Goal: Transaction & Acquisition: Purchase product/service

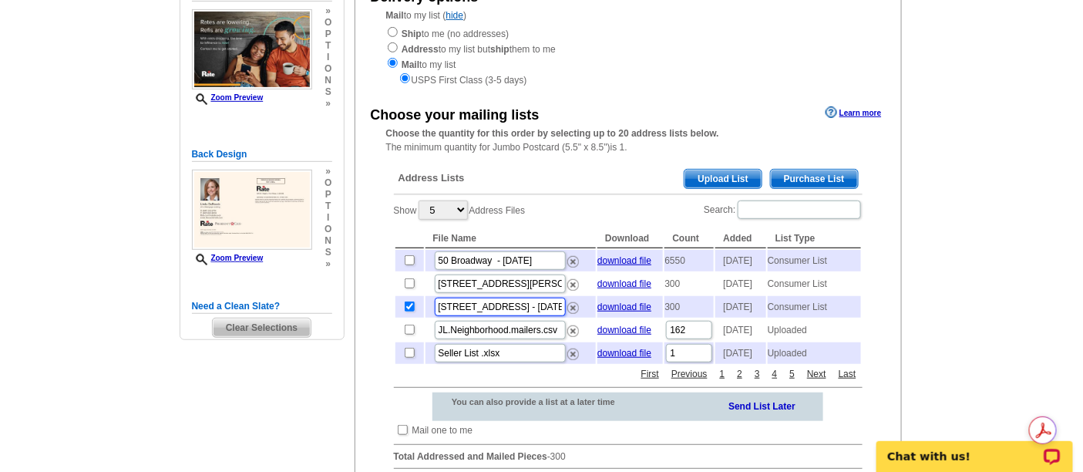
scroll to position [0, 11]
drag, startPoint x: 496, startPoint y: 311, endPoint x: 691, endPoint y: 314, distance: 195.0
click at [691, 314] on tr "1060 E Oakton St - Aug 11 Linda download file 300 2025-08-11 Consumer List" at bounding box center [627, 307] width 465 height 22
click at [526, 292] on input "[STREET_ADDRESS][PERSON_NAME]" at bounding box center [500, 283] width 131 height 18
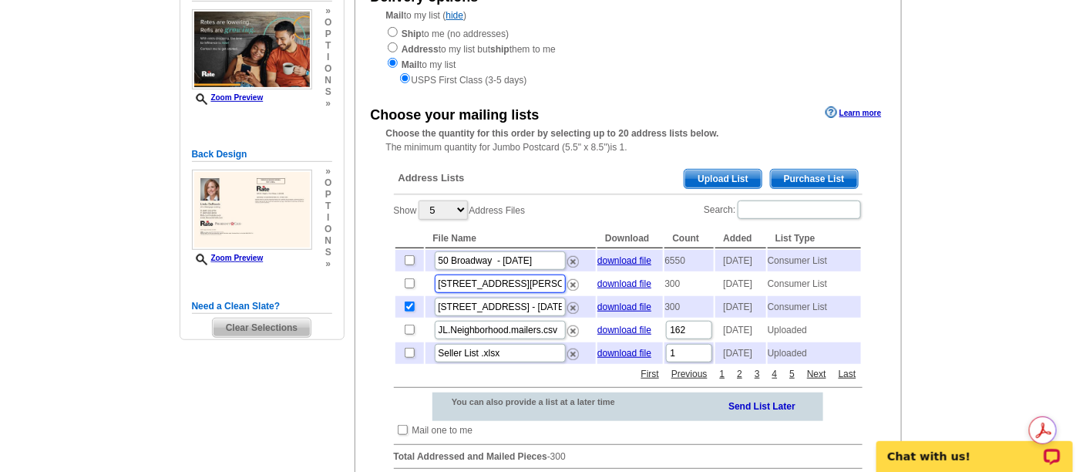
drag, startPoint x: 471, startPoint y: 291, endPoint x: 406, endPoint y: 277, distance: 66.1
click at [372, 279] on div "Choose your mailing lists Learn more Choose the quantity for this order by sele…" at bounding box center [628, 292] width 546 height 378
click at [520, 291] on input "1060 E Oakton St, Des Plaines IL 60018 - Linda" at bounding box center [500, 283] width 131 height 18
drag, startPoint x: 492, startPoint y: 291, endPoint x: 859, endPoint y: 257, distance: 368.3
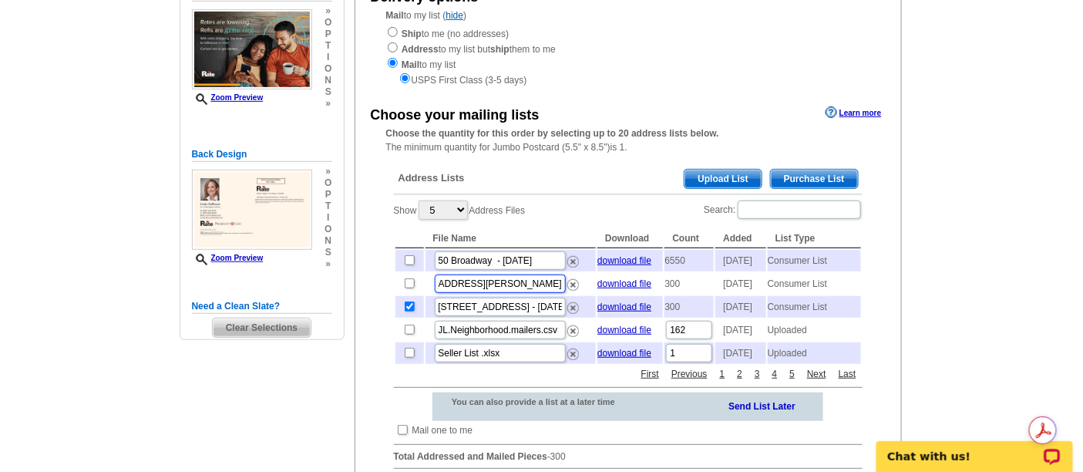
click at [725, 294] on tr "1060 E Oakton St, Des Plaines IL 60018 - Linda download file 300 2025-08-11 Con…" at bounding box center [627, 284] width 465 height 22
click at [999, 237] on main "Need Help? call [PHONE_NUMBER], chat with support, or have our designers make s…" at bounding box center [541, 304] width 1083 height 793
click at [896, 316] on div "Choose your mailing lists Learn more Choose the quantity for this order by sele…" at bounding box center [628, 292] width 546 height 378
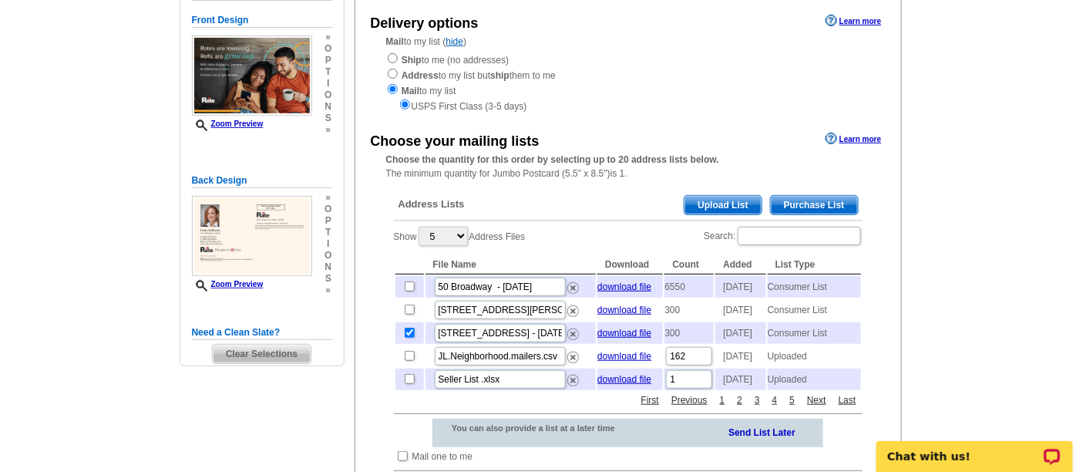
scroll to position [171, 0]
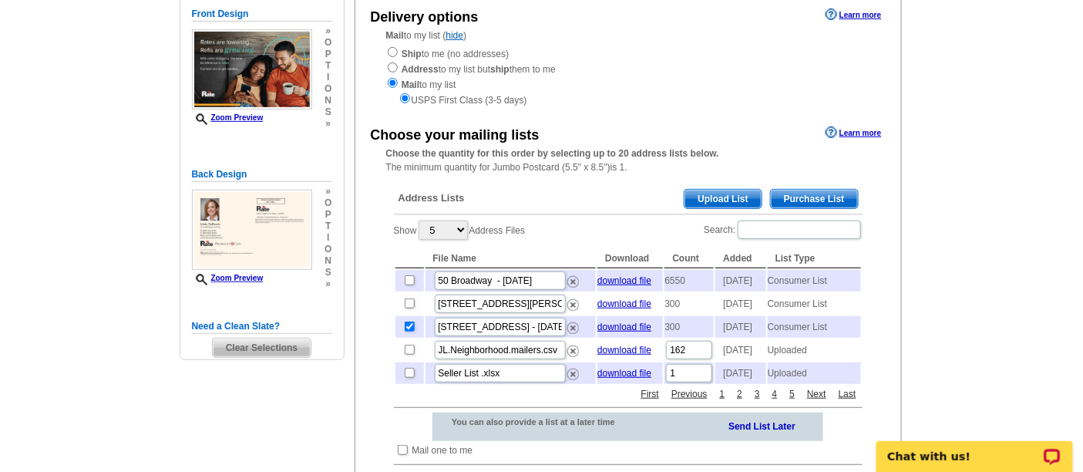
click at [976, 194] on main "Need Help? call 800-260-5887, chat with support, or have our designers make som…" at bounding box center [541, 324] width 1083 height 793
click at [979, 167] on main "Need Help? call 800-260-5887, chat with support, or have our designers make som…" at bounding box center [541, 324] width 1083 height 793
click at [613, 308] on link "download file" at bounding box center [624, 303] width 54 height 11
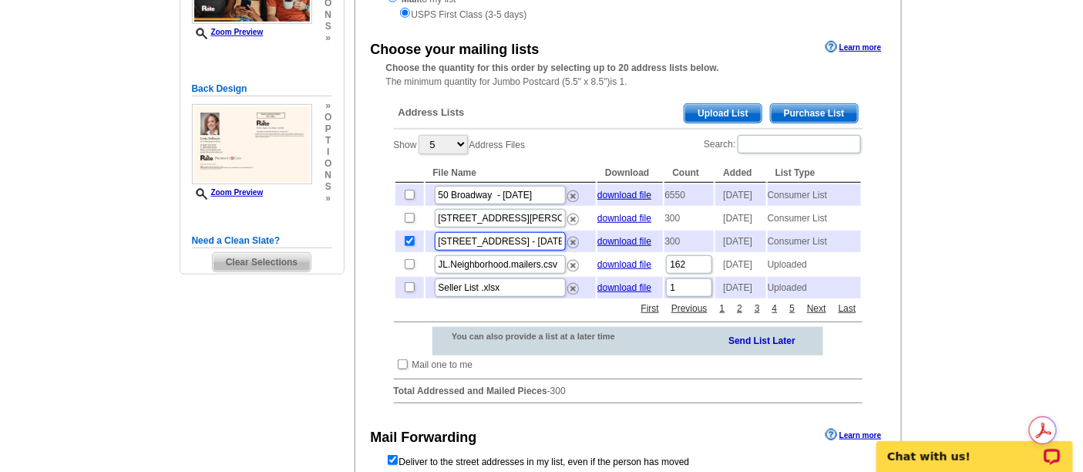
scroll to position [0, 11]
drag, startPoint x: 486, startPoint y: 247, endPoint x: 588, endPoint y: 249, distance: 102.5
click at [593, 247] on td "1060 E Oakton St - Aug 11 Linda" at bounding box center [510, 241] width 171 height 22
click at [519, 250] on input "1060 E Oakton St - Aug 11 Linda" at bounding box center [500, 241] width 131 height 18
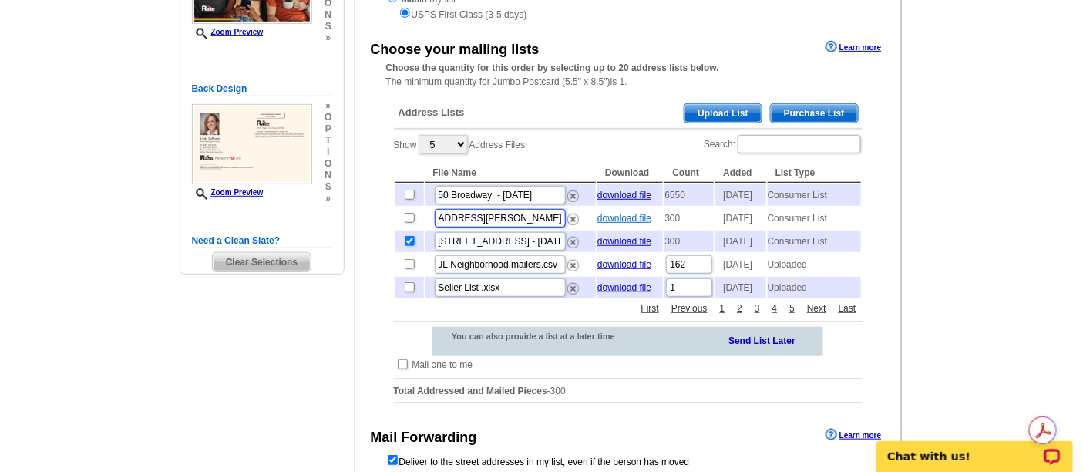
drag, startPoint x: 516, startPoint y: 221, endPoint x: 634, endPoint y: 221, distance: 117.1
click at [634, 221] on tr "1060 E Oakton St, Des Plaines IL 60018 - Linda download file 300 2025-08-11 Con…" at bounding box center [627, 218] width 465 height 22
click at [492, 218] on input "[STREET_ADDRESS][PERSON_NAME]" at bounding box center [500, 218] width 131 height 18
drag, startPoint x: 527, startPoint y: 223, endPoint x: 344, endPoint y: 219, distance: 183.5
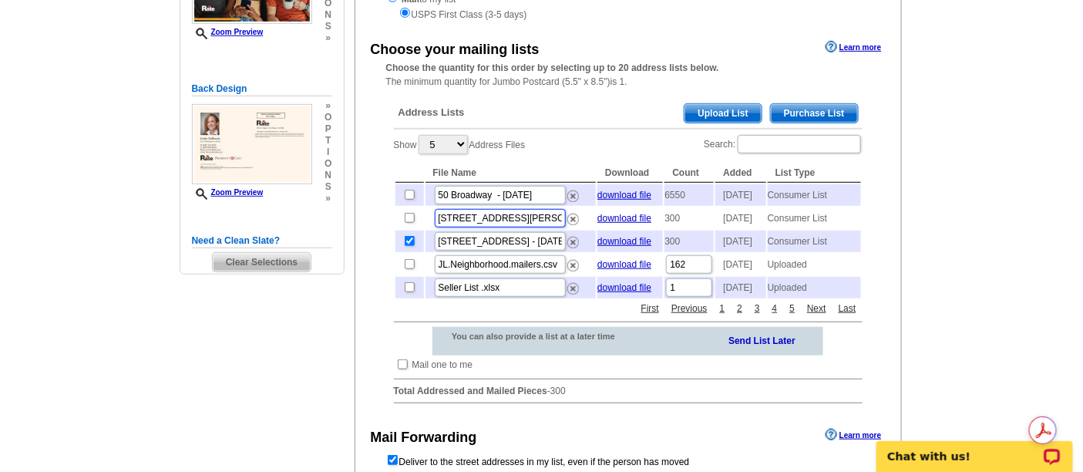
click at [344, 220] on div "Need Help? call 800-260-5887, chat with support, or have our designers make som…" at bounding box center [542, 231] width 740 height 779
click at [980, 192] on main "Need Help? call 800-260-5887, chat with support, or have our designers make som…" at bounding box center [541, 238] width 1083 height 793
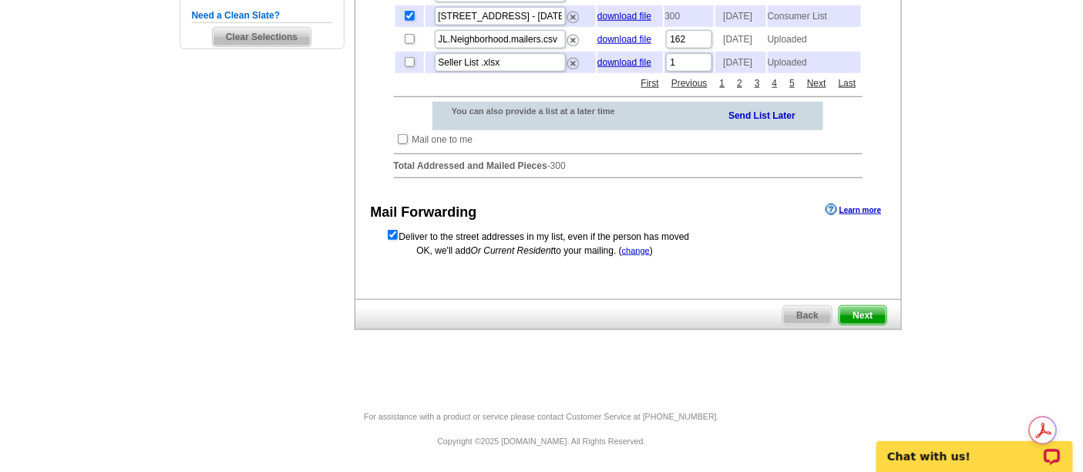
click at [862, 314] on span "Next" at bounding box center [862, 315] width 46 height 18
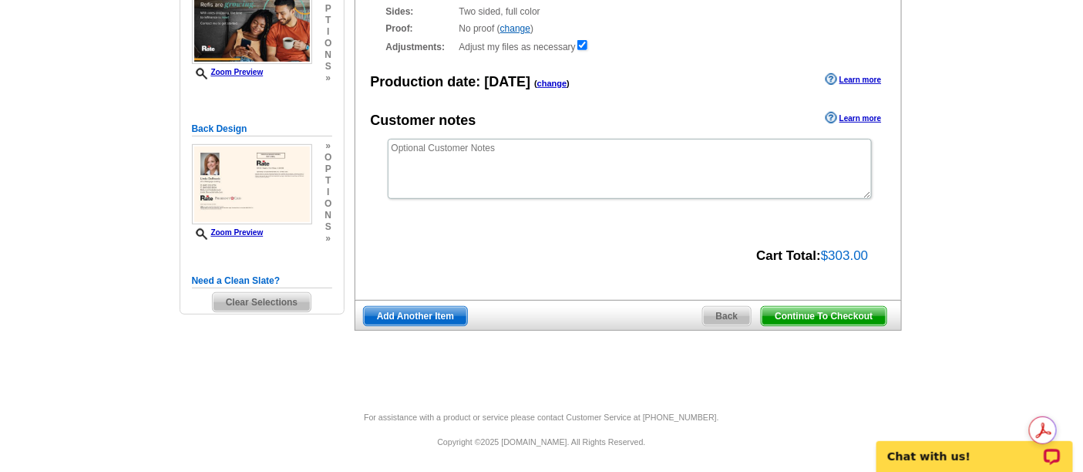
click at [723, 318] on span "Back" at bounding box center [727, 316] width 49 height 18
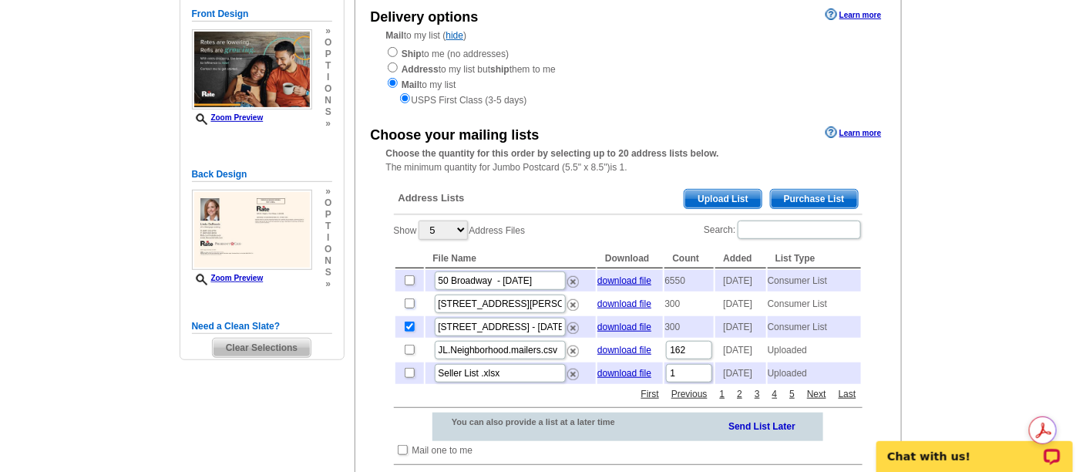
click at [413, 308] on input "checkbox" at bounding box center [410, 303] width 10 height 10
checkbox input "true"
click at [408, 331] on input "checkbox" at bounding box center [410, 326] width 10 height 10
checkbox input "false"
click at [945, 308] on main "Need Help? call 800-260-5887, chat with support, or have our designers make som…" at bounding box center [541, 324] width 1083 height 793
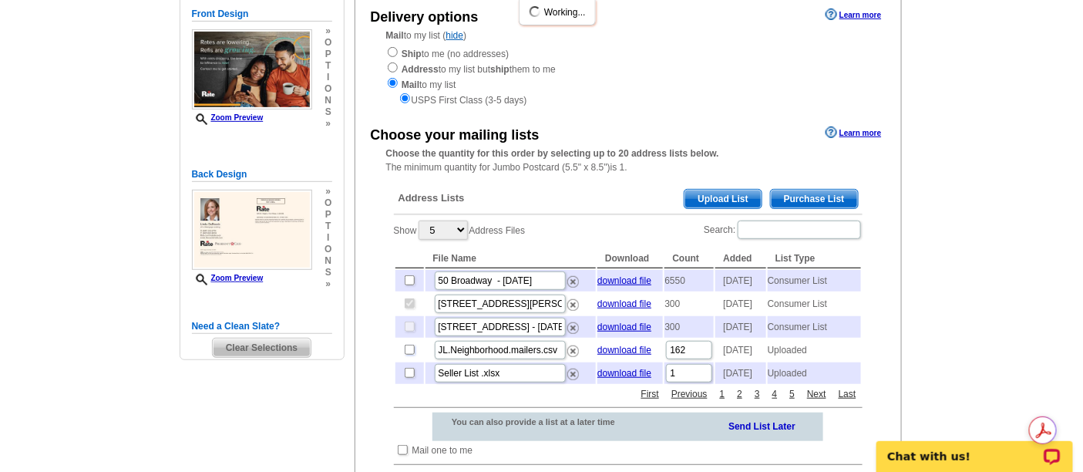
click at [408, 355] on input "checkbox" at bounding box center [410, 349] width 10 height 10
checkbox input "true"
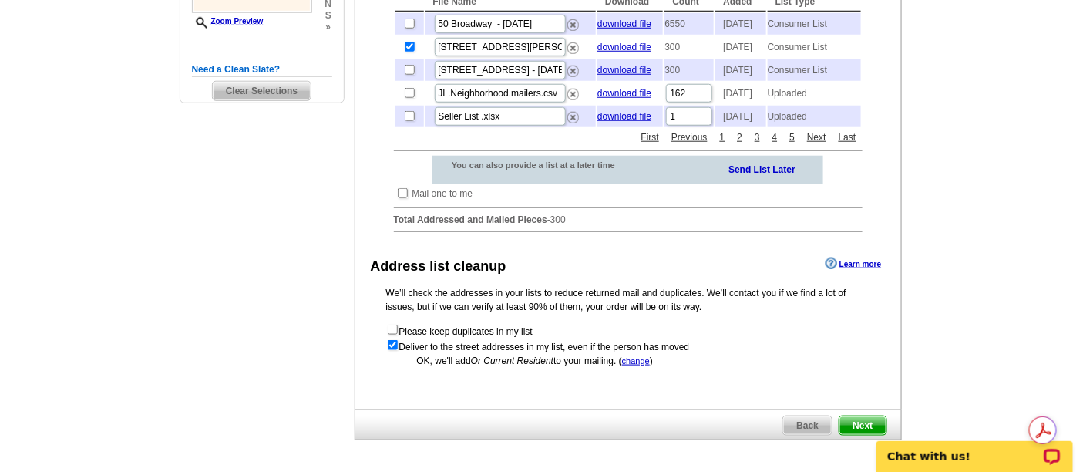
scroll to position [564, 0]
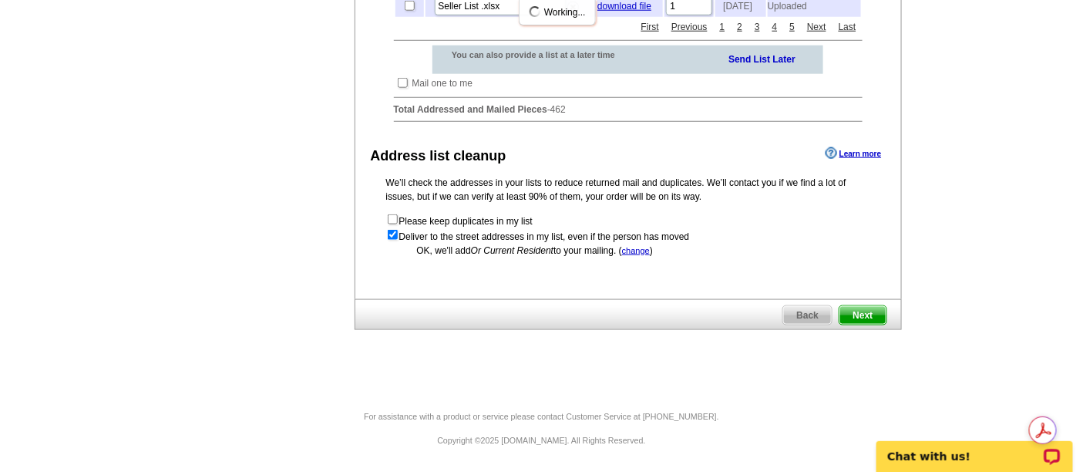
click at [879, 314] on span "Next" at bounding box center [862, 315] width 46 height 18
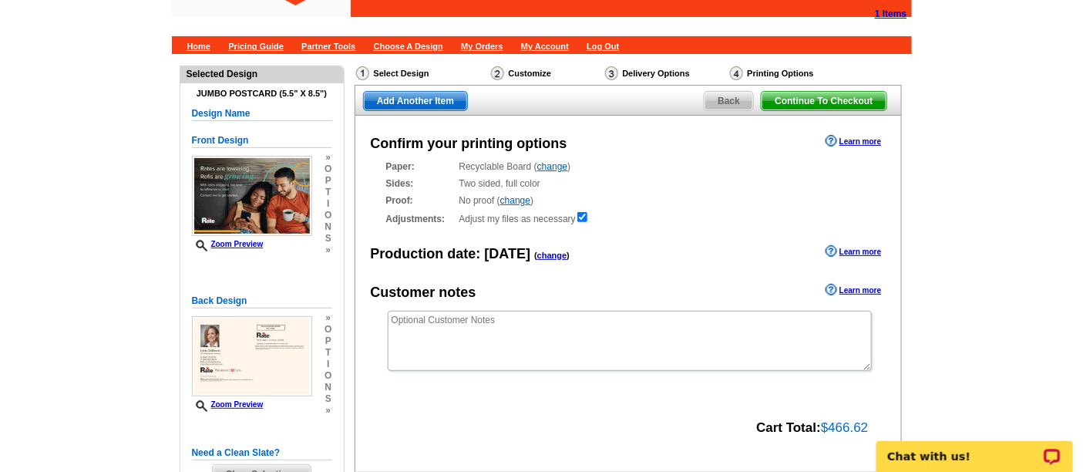
scroll to position [217, 0]
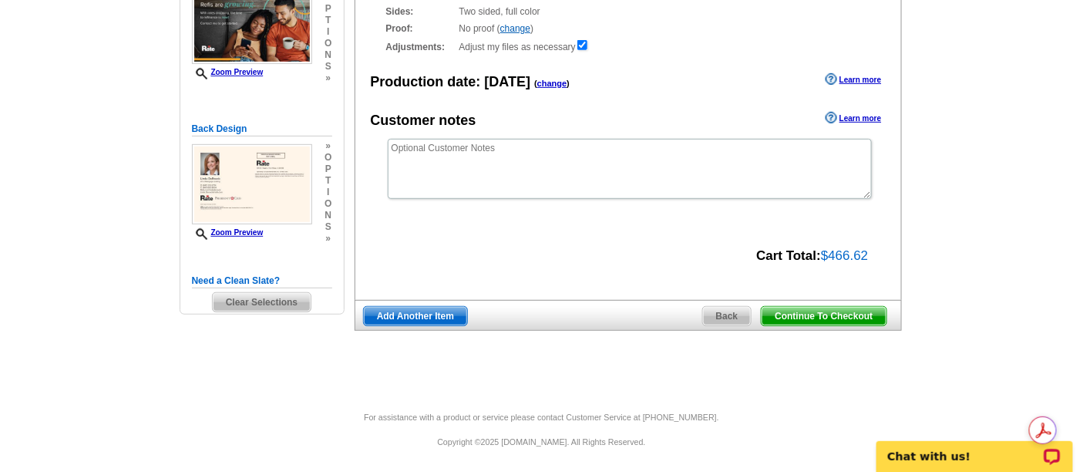
click at [846, 314] on span "Continue To Checkout" at bounding box center [823, 316] width 124 height 18
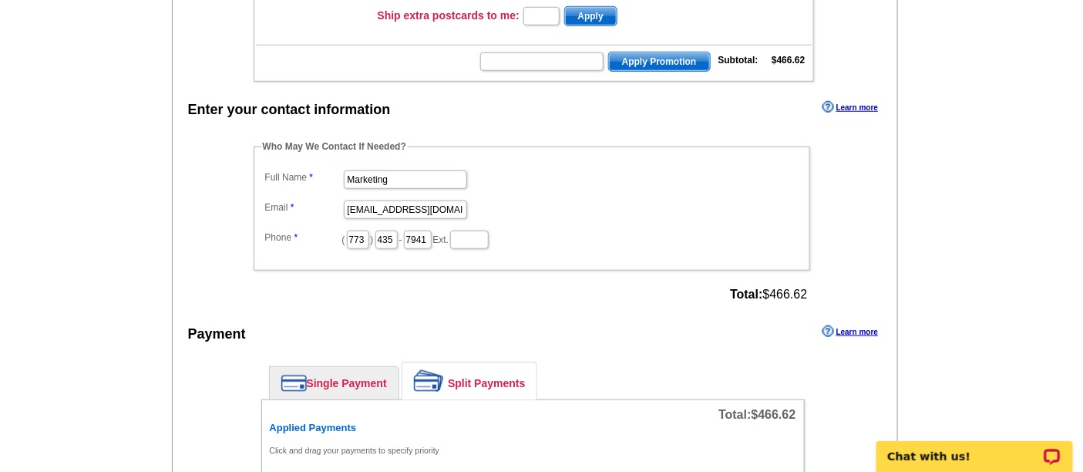
scroll to position [23, 0]
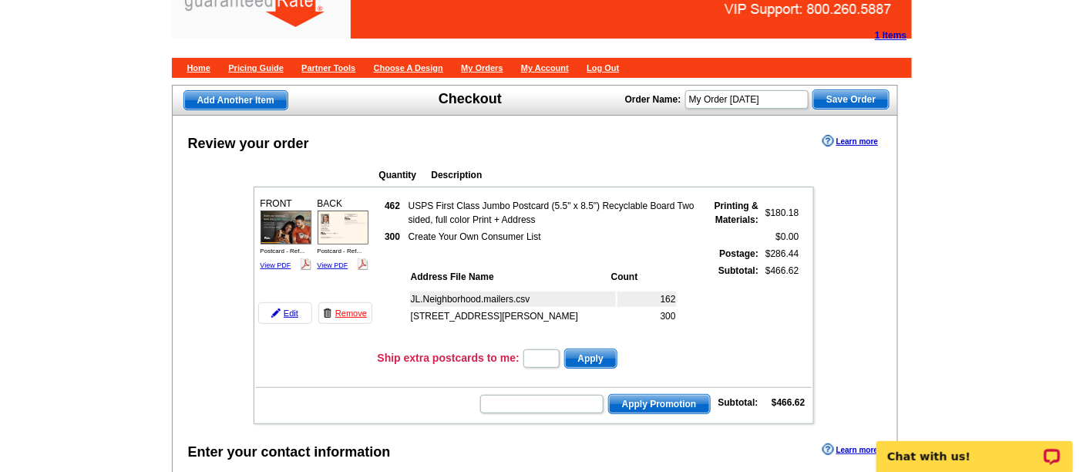
click at [234, 200] on div "Quantity Description FRONT 462 $180.18" at bounding box center [533, 292] width 620 height 264
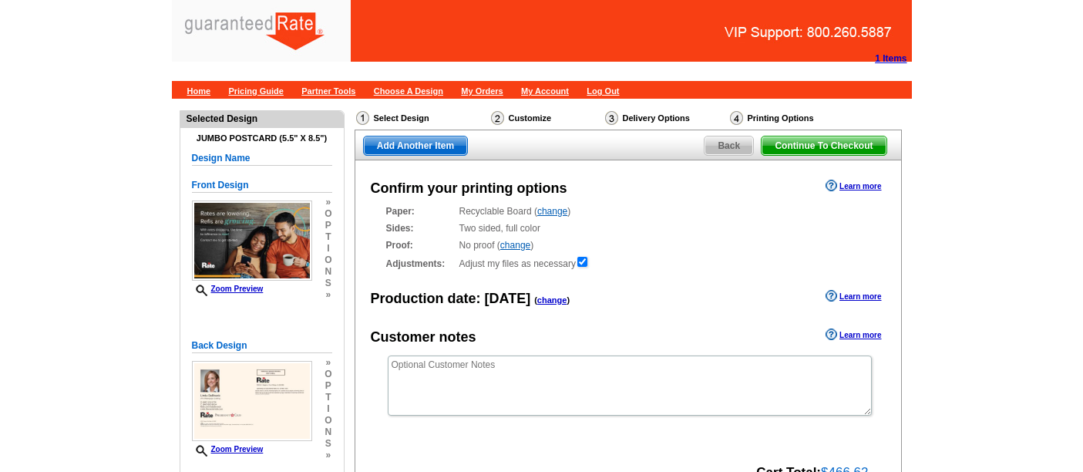
scroll to position [217, 0]
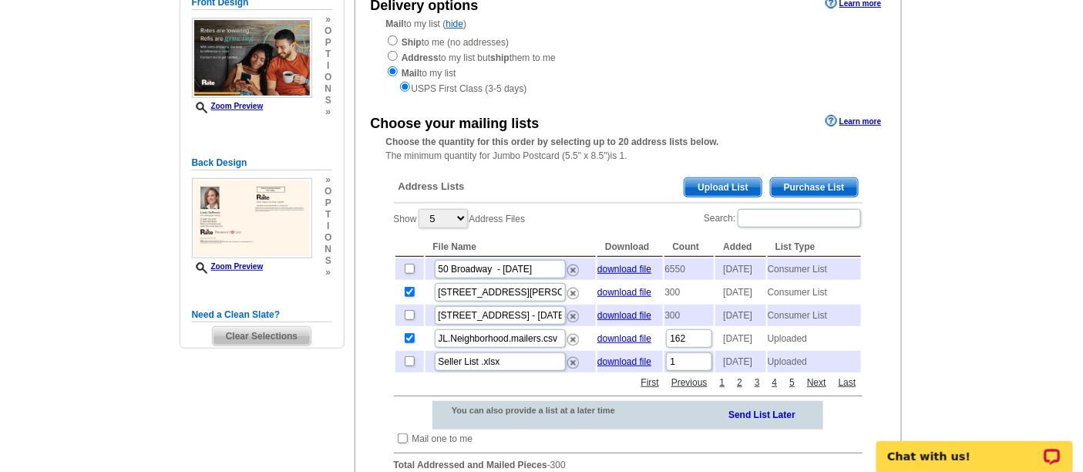
scroll to position [191, 0]
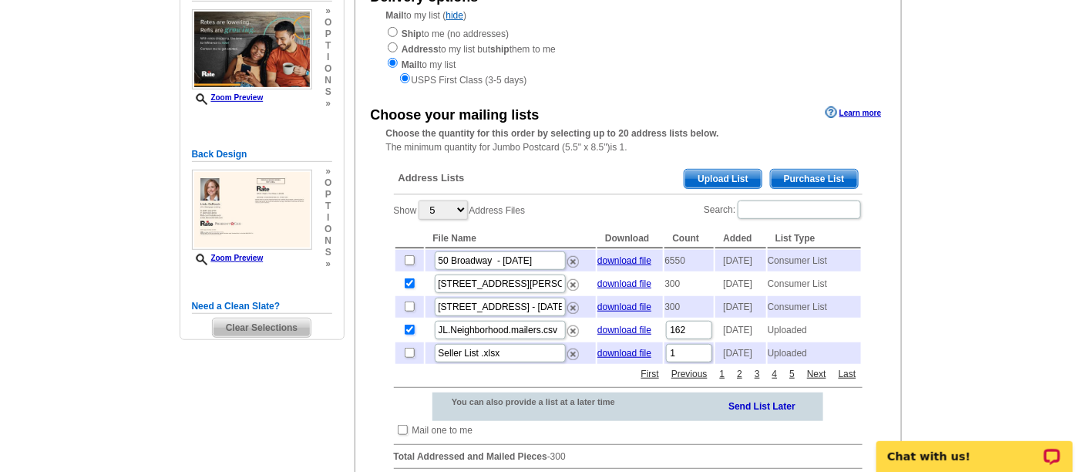
click at [408, 334] on input "checkbox" at bounding box center [410, 329] width 10 height 10
checkbox input "false"
click at [1050, 268] on main "Need Help? call 800-260-5887, chat with support, or have our designers make som…" at bounding box center [541, 304] width 1083 height 793
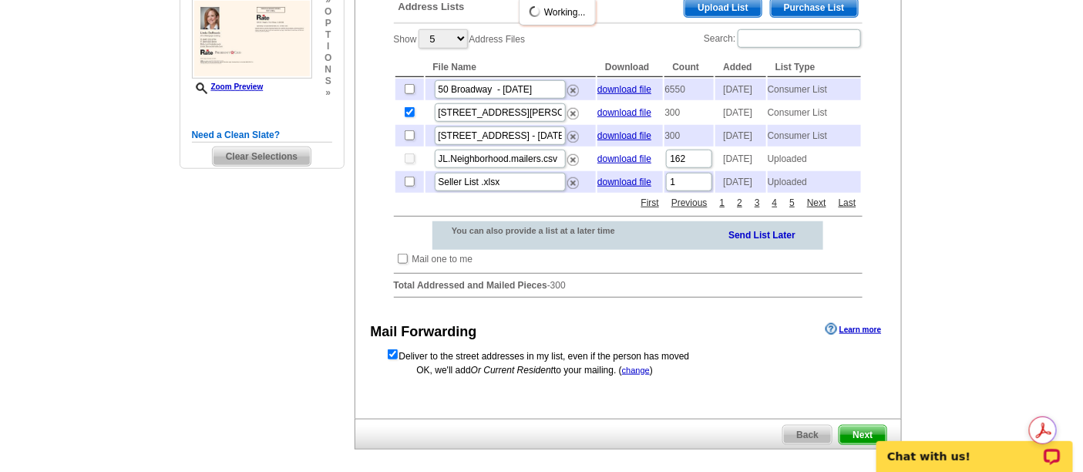
click at [927, 301] on main "Need Help? call 800-260-5887, chat with support, or have our designers make som…" at bounding box center [541, 132] width 1083 height 793
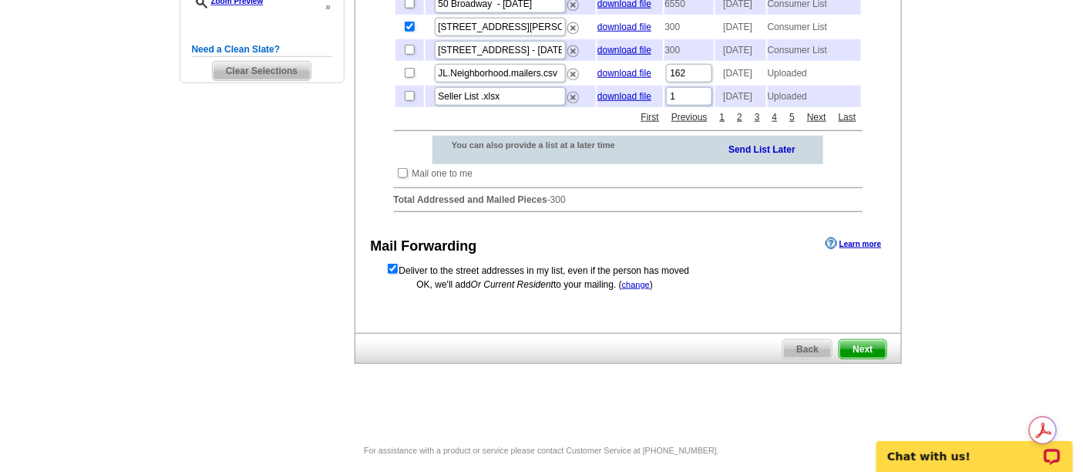
click at [874, 358] on span "Next" at bounding box center [862, 349] width 46 height 18
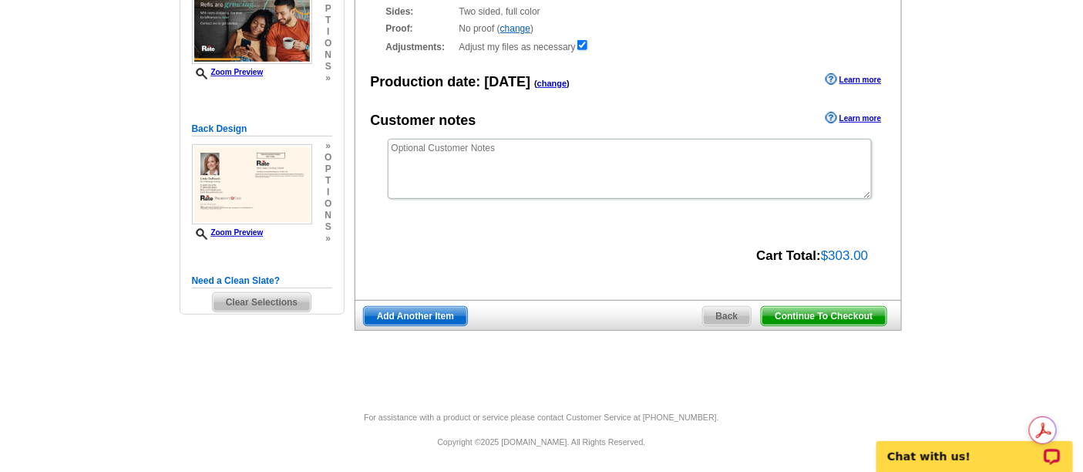
drag, startPoint x: 800, startPoint y: 308, endPoint x: 831, endPoint y: 344, distance: 47.6
click at [801, 308] on span "Continue To Checkout" at bounding box center [823, 316] width 124 height 18
